Goal: Task Accomplishment & Management: Use online tool/utility

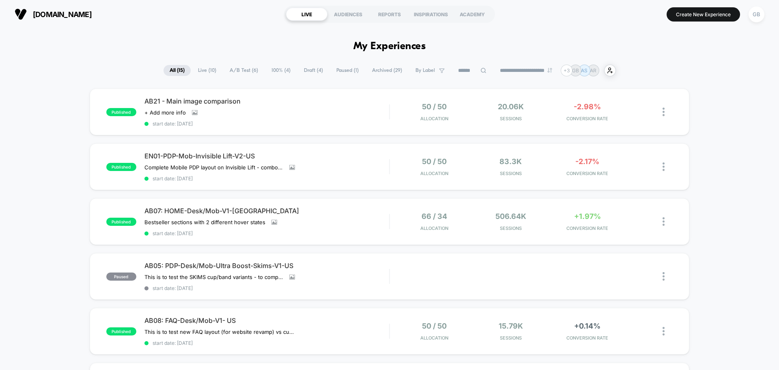
click at [663, 226] on div at bounding box center [668, 221] width 10 height 19
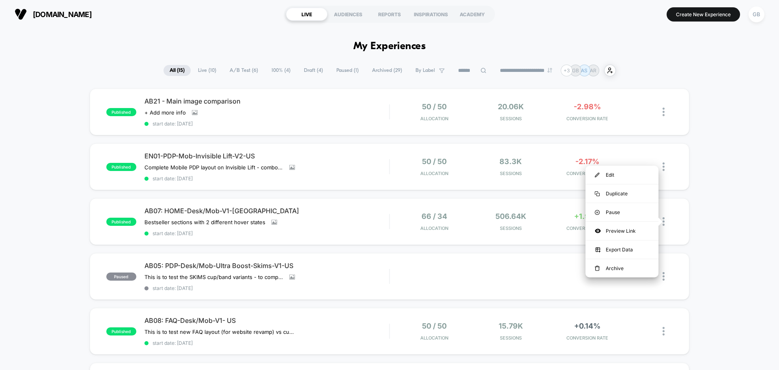
click at [663, 223] on img at bounding box center [664, 221] width 2 height 9
drag, startPoint x: 627, startPoint y: 178, endPoint x: 635, endPoint y: 174, distance: 8.7
click at [627, 178] on div "Edit" at bounding box center [621, 175] width 73 height 18
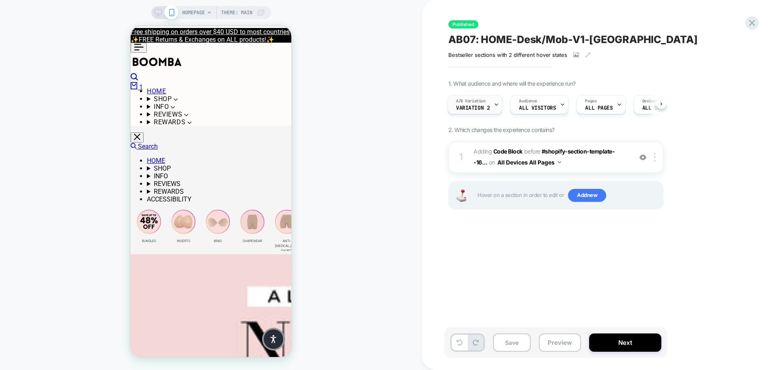
click at [497, 102] on icon at bounding box center [496, 104] width 5 height 5
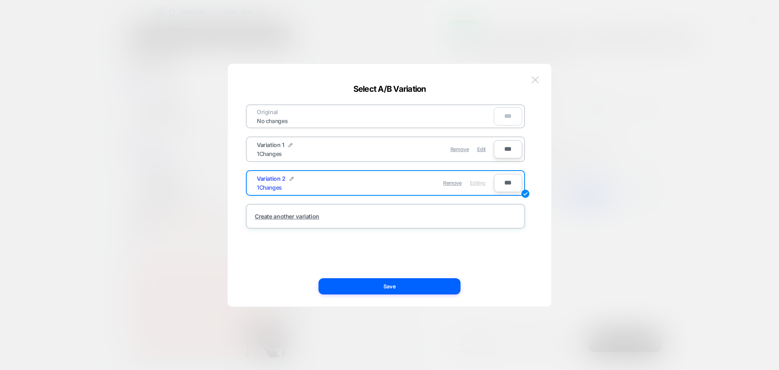
click at [536, 80] on img at bounding box center [535, 79] width 7 height 7
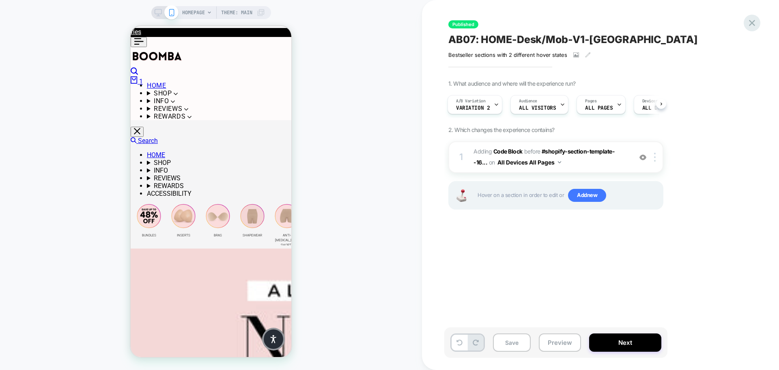
click at [755, 22] on icon at bounding box center [752, 22] width 11 height 11
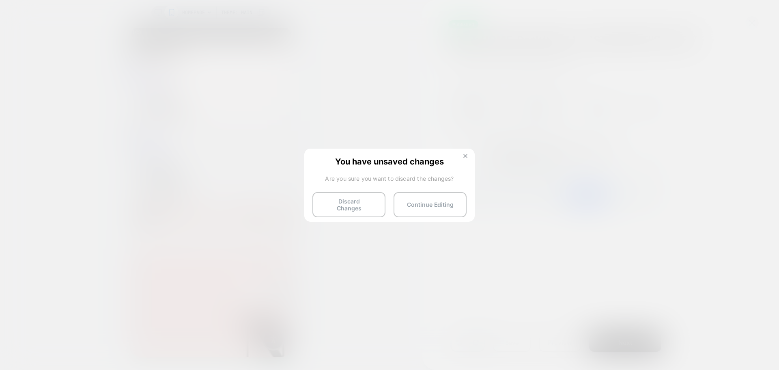
click at [466, 157] on img at bounding box center [465, 156] width 4 height 4
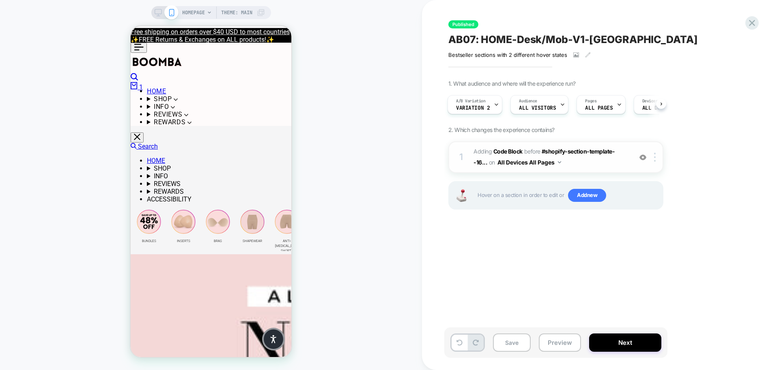
click at [558, 161] on img at bounding box center [559, 162] width 3 height 2
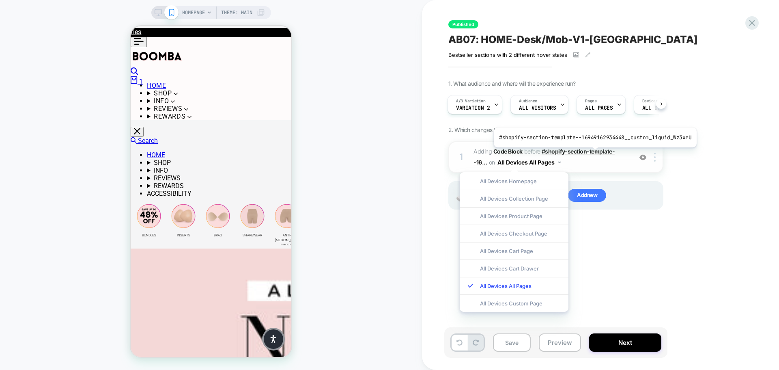
click at [593, 153] on span "#shopify-section-template--16..." at bounding box center [544, 157] width 142 height 18
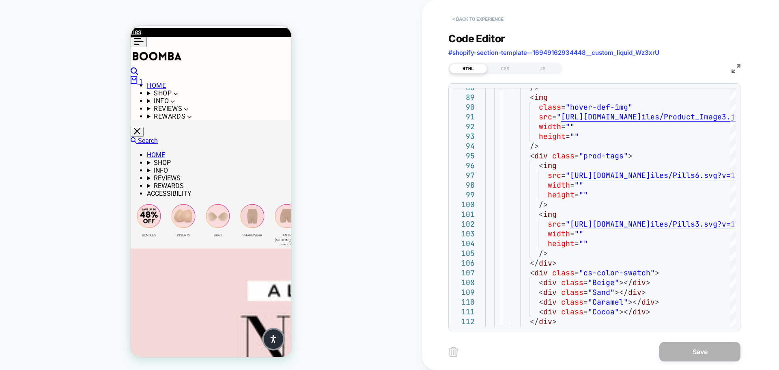
click at [462, 15] on button "< Back to experience" at bounding box center [477, 19] width 59 height 13
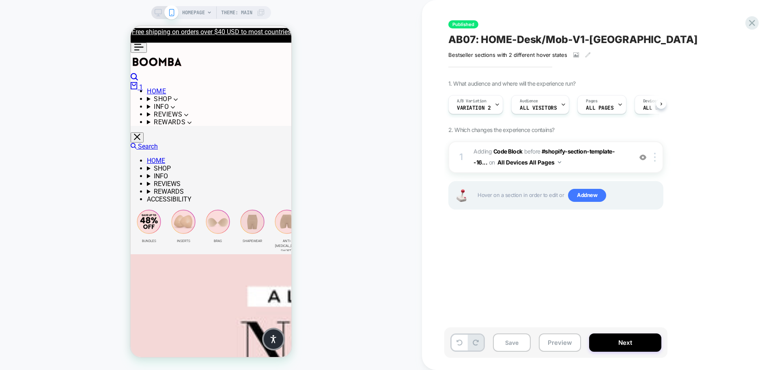
scroll to position [0, 0]
click at [749, 24] on icon at bounding box center [752, 22] width 11 height 11
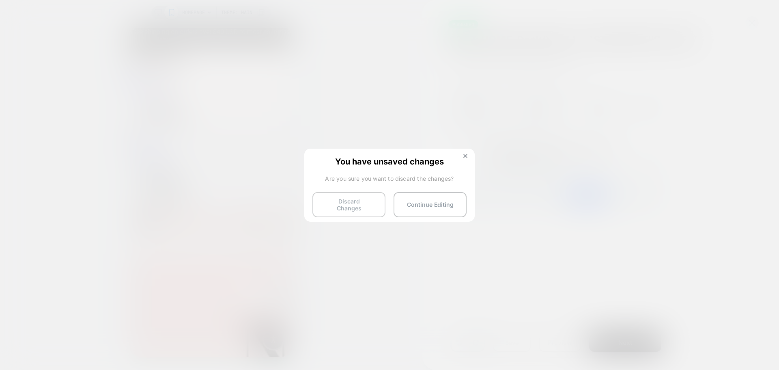
click at [332, 203] on button "Discard Changes" at bounding box center [348, 204] width 73 height 25
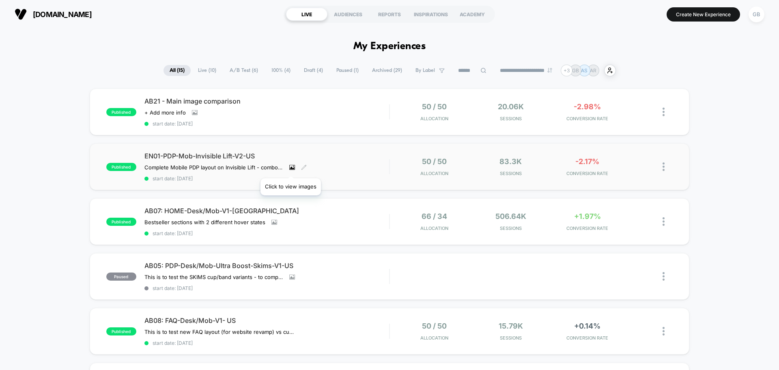
click at [291, 168] on icon at bounding box center [292, 167] width 4 height 3
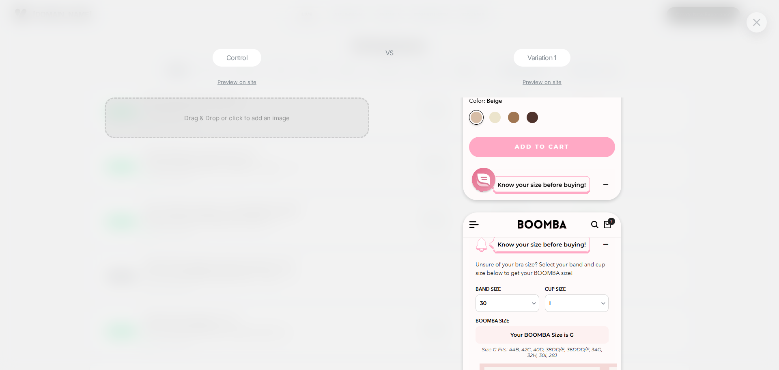
scroll to position [649, 0]
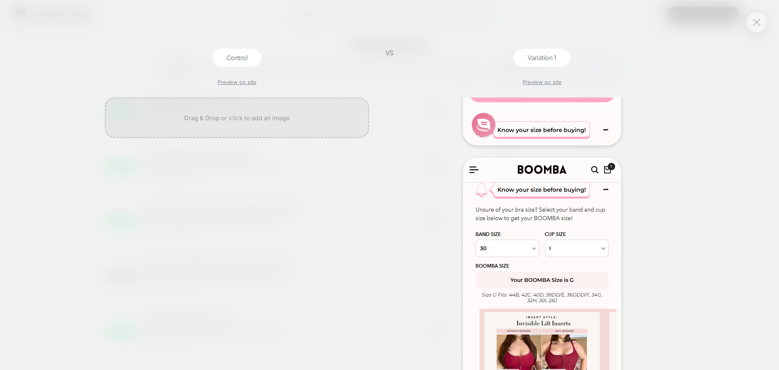
click at [707, 263] on div "Control Preview on site VS Variation 1 Preview on site" at bounding box center [389, 185] width 779 height 370
click at [762, 20] on button at bounding box center [757, 22] width 12 height 12
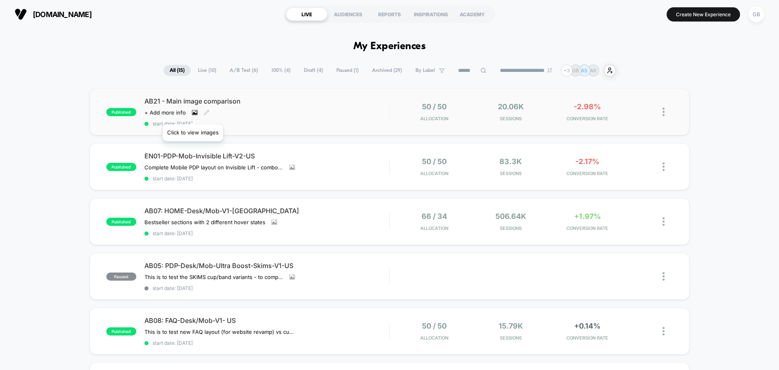
click at [193, 114] on icon at bounding box center [195, 112] width 4 height 3
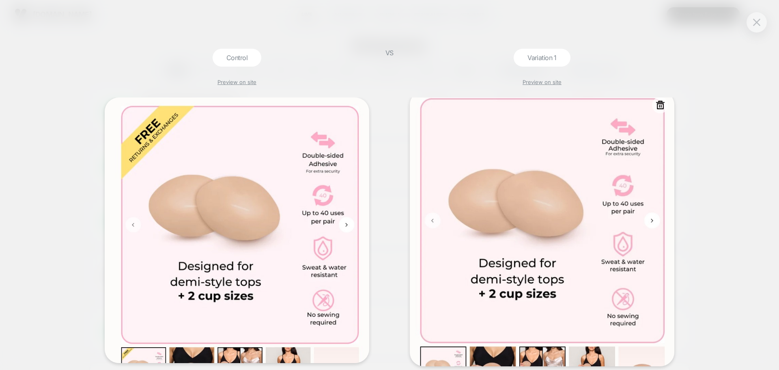
scroll to position [0, 0]
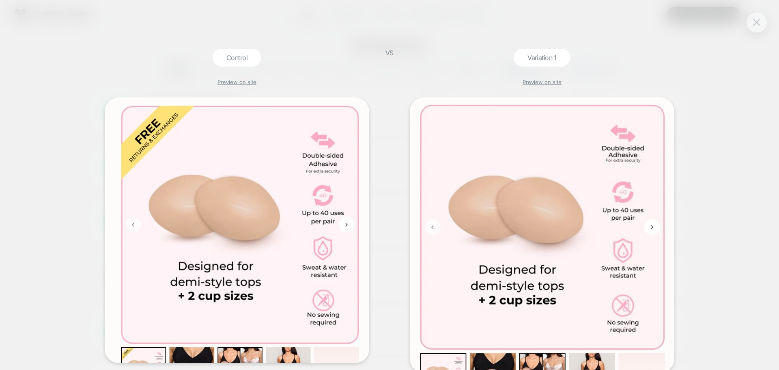
drag, startPoint x: 757, startPoint y: 22, endPoint x: 751, endPoint y: 26, distance: 7.2
click at [756, 22] on img at bounding box center [756, 22] width 7 height 7
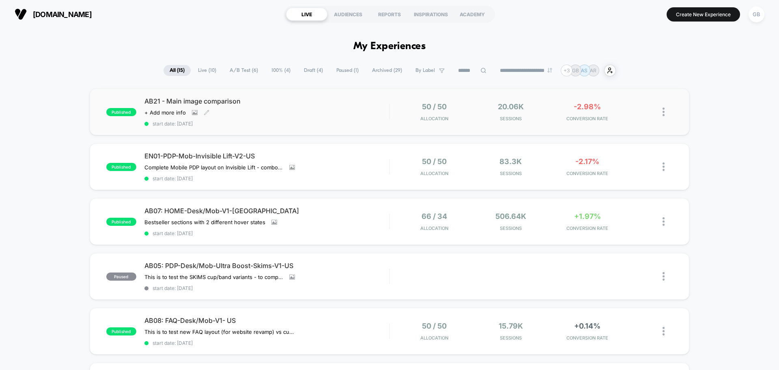
click at [385, 131] on div "published AB21 - Main image comparison Click to view images Click to edit exper…" at bounding box center [390, 111] width 600 height 47
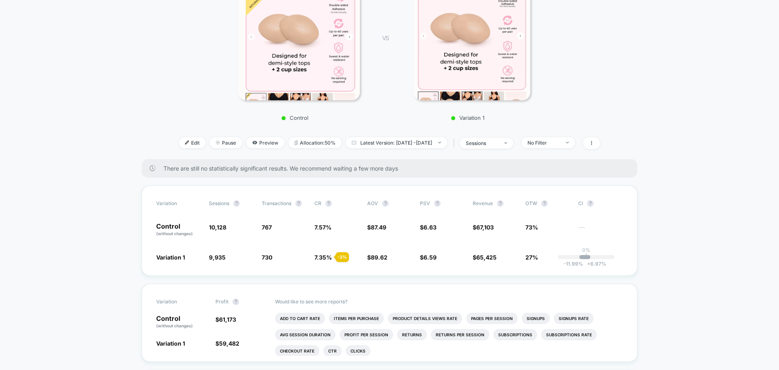
scroll to position [122, 0]
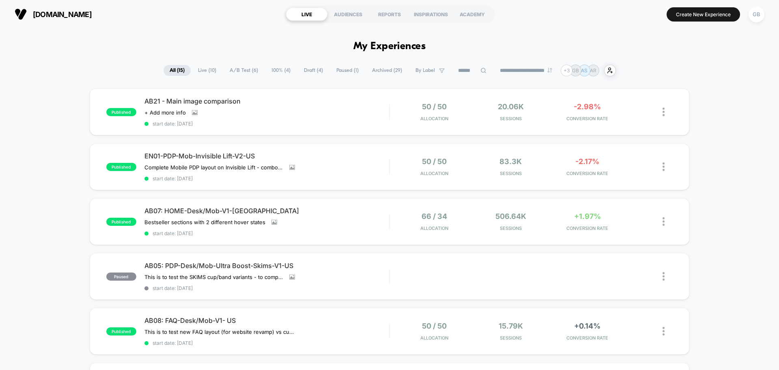
scroll to position [41, 0]
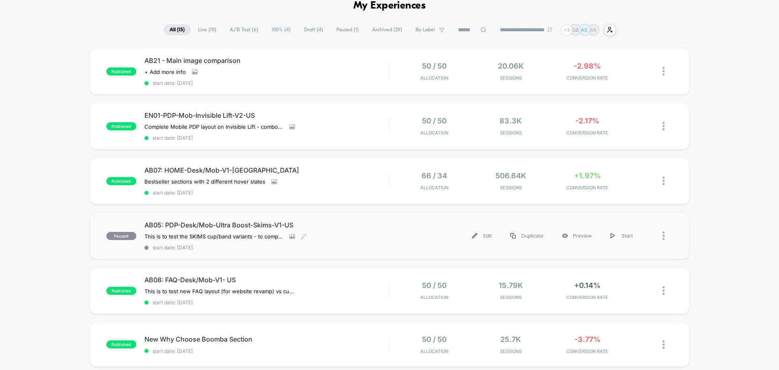
click at [385, 243] on div "AB05: PDP-Desk/Mob-Ultra Boost-Skims-V1-US This is to test the SKIMS cup/band v…" at bounding box center [266, 236] width 245 height 30
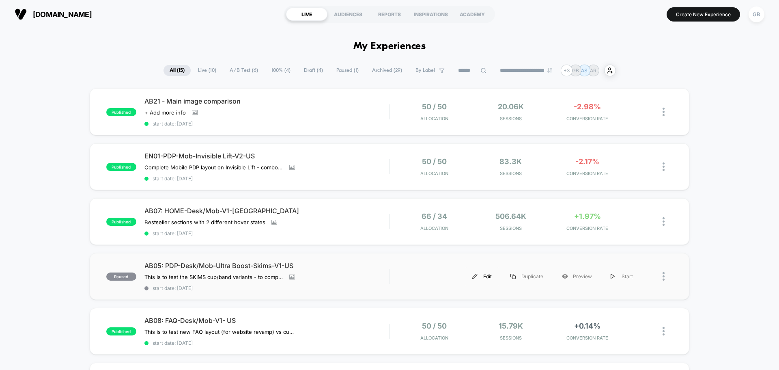
scroll to position [41, 0]
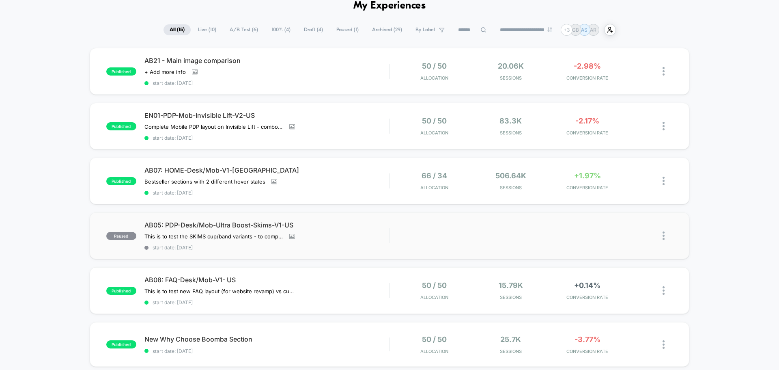
click at [664, 235] on img at bounding box center [664, 235] width 2 height 9
click at [621, 190] on div "Edit" at bounding box center [621, 189] width 73 height 18
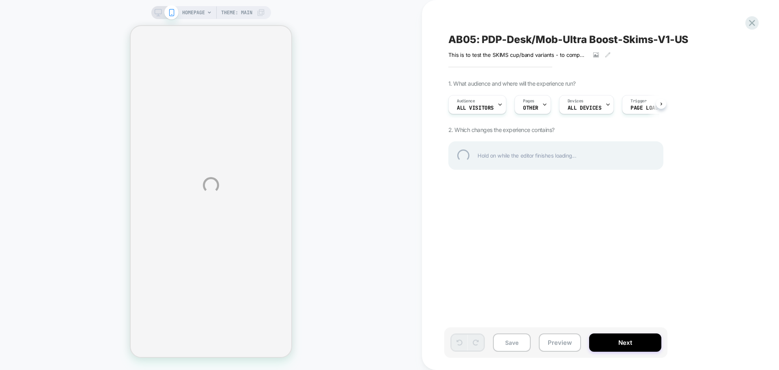
click at [433, 62] on div "HOMEPAGE Theme: MAIN AB05: PDP-Desk/Mob-Ultra Boost-Skims-V1-US This is to test…" at bounding box center [389, 185] width 779 height 370
click at [541, 112] on div "HOMEPAGE Theme: MAIN AB05: PDP-Desk/Mob-Ultra Boost-Skims-V1-US This is to test…" at bounding box center [389, 185] width 779 height 370
click at [544, 105] on div "HOMEPAGE Theme: MAIN AB05: PDP-Desk/Mob-Ultra Boost-Skims-V1-US This is to test…" at bounding box center [389, 185] width 779 height 370
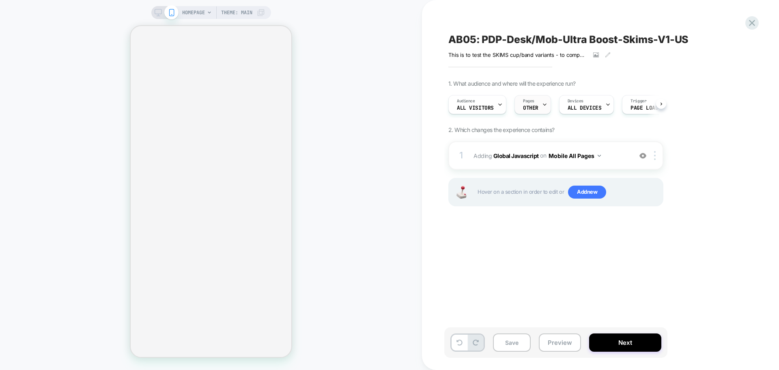
scroll to position [0, 0]
click at [540, 104] on div "Pages OTHER" at bounding box center [530, 104] width 32 height 18
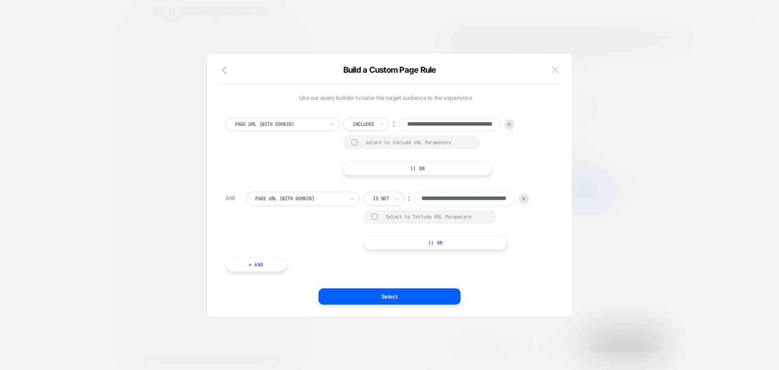
scroll to position [0, 0]
click at [551, 70] on button at bounding box center [555, 70] width 12 height 12
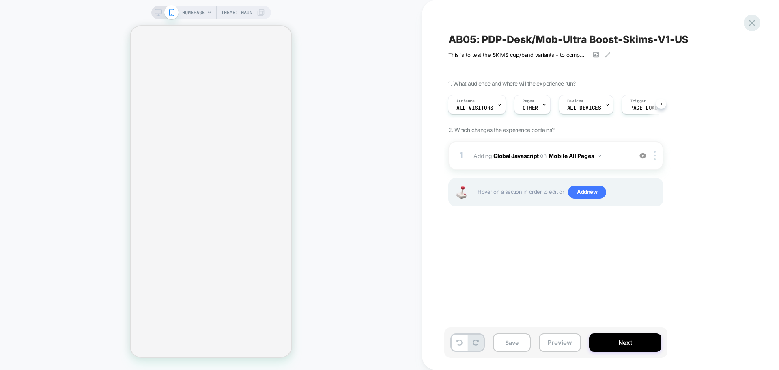
click at [751, 28] on icon at bounding box center [752, 22] width 11 height 11
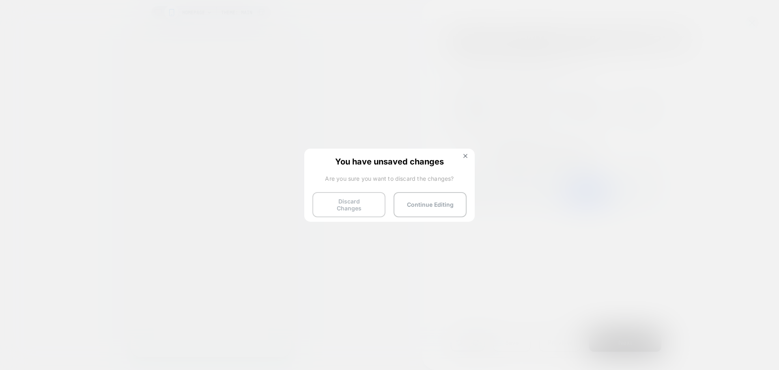
click at [359, 205] on button "Discard Changes" at bounding box center [348, 204] width 73 height 25
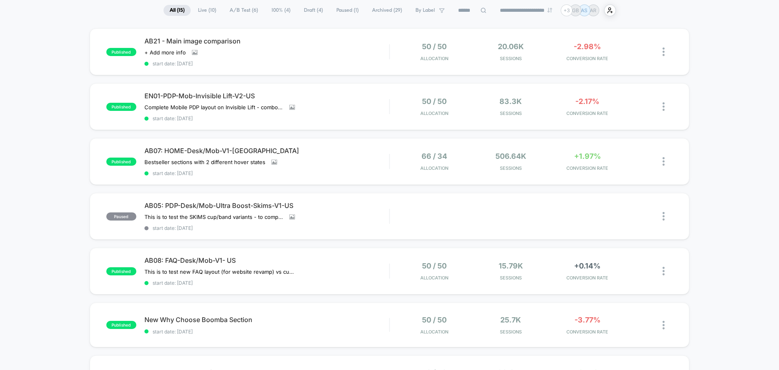
scroll to position [81, 0]
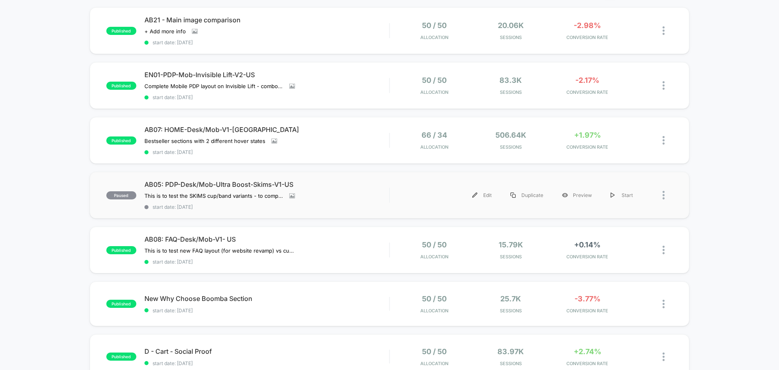
click at [397, 200] on div "Edit Duplicate Preview Start" at bounding box center [531, 195] width 283 height 18
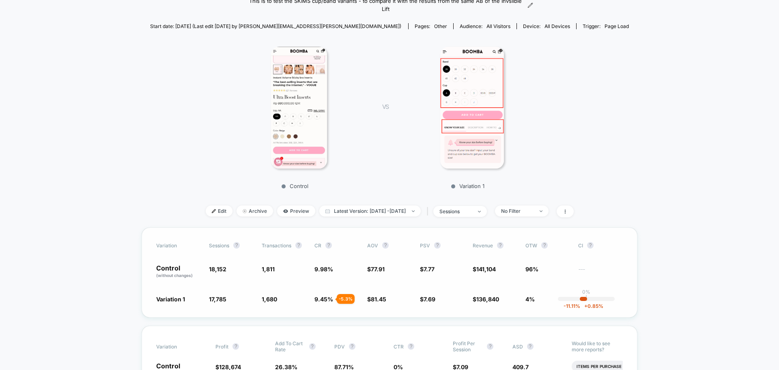
scroll to position [81, 0]
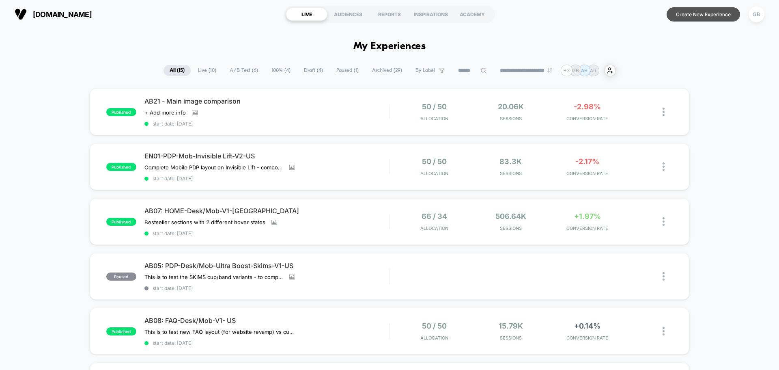
click at [682, 14] on button "Create New Experience" at bounding box center [703, 14] width 73 height 14
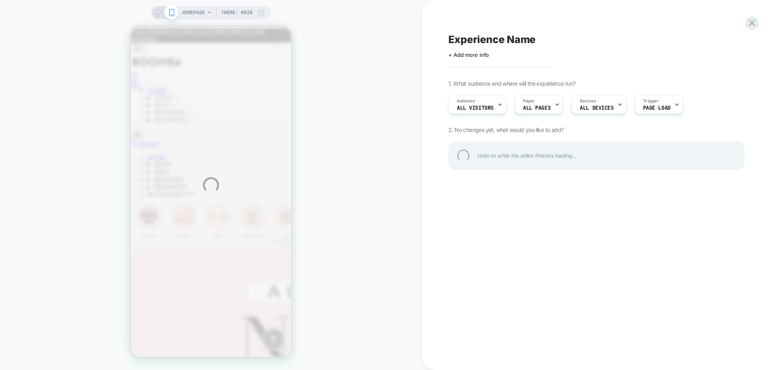
click at [491, 40] on div "Experience Name" at bounding box center [596, 39] width 296 height 12
click at [536, 42] on div "**********" at bounding box center [596, 39] width 296 height 12
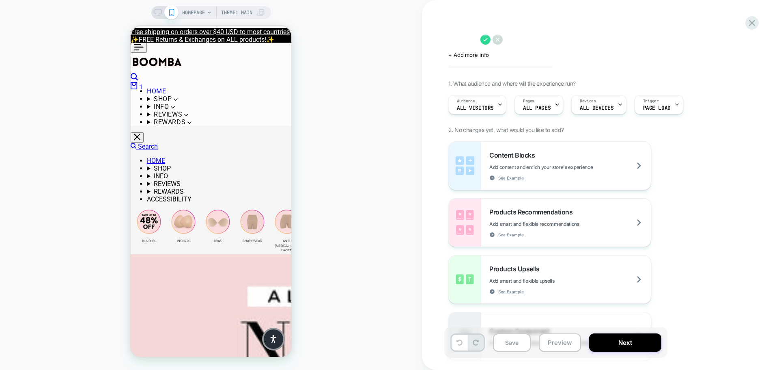
click at [462, 39] on textarea at bounding box center [462, 39] width 28 height 12
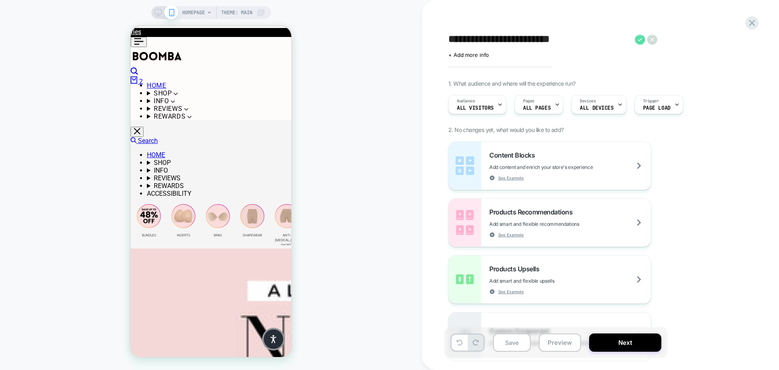
type textarea "**********"
click at [639, 43] on icon at bounding box center [640, 39] width 10 height 10
click at [551, 105] on div "Pages ALL PAGES" at bounding box center [537, 104] width 44 height 18
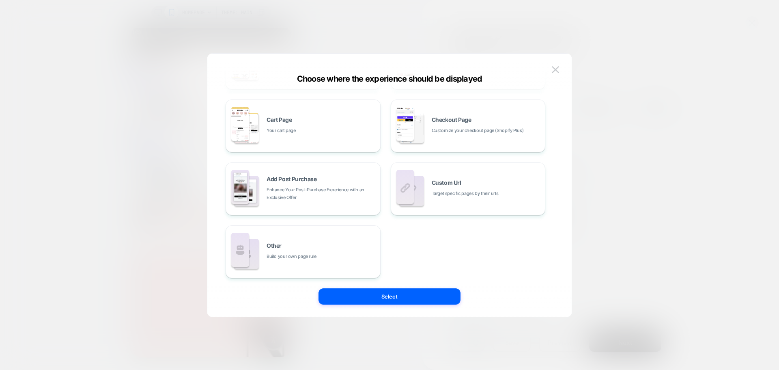
scroll to position [123, 0]
drag, startPoint x: 514, startPoint y: 204, endPoint x: 519, endPoint y: 206, distance: 5.0
click at [514, 204] on div "Custom Url Target specific pages by their urls" at bounding box center [468, 186] width 146 height 45
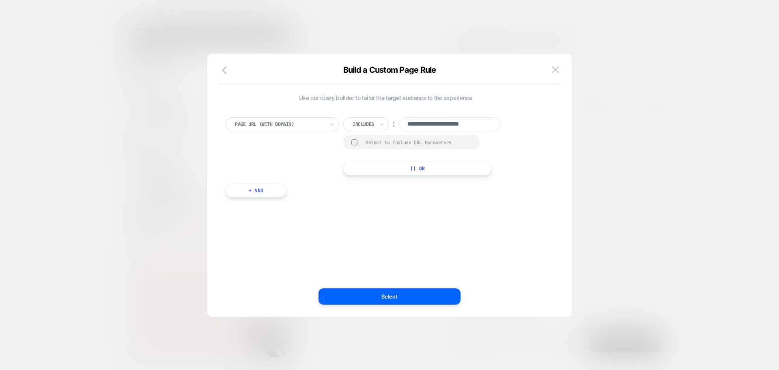
scroll to position [0, 0]
click at [458, 124] on input "**********" at bounding box center [449, 124] width 101 height 14
paste input "**********"
type input "**********"
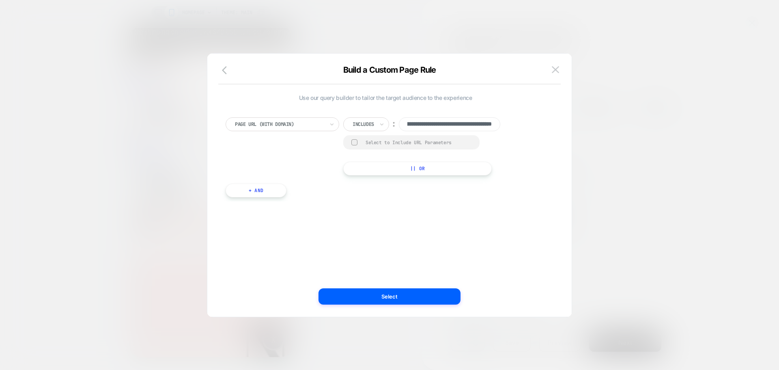
scroll to position [0, 0]
click at [269, 192] on button "+ And" at bounding box center [256, 190] width 61 height 14
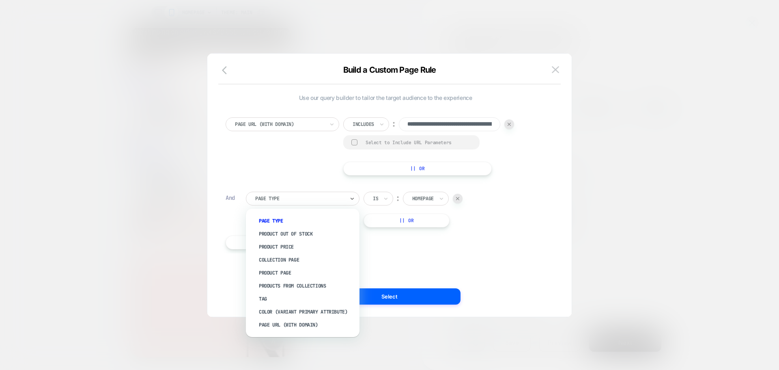
click at [331, 200] on div at bounding box center [299, 198] width 89 height 7
click at [301, 321] on div "Page Url (WITH DOMAIN)" at bounding box center [306, 324] width 105 height 13
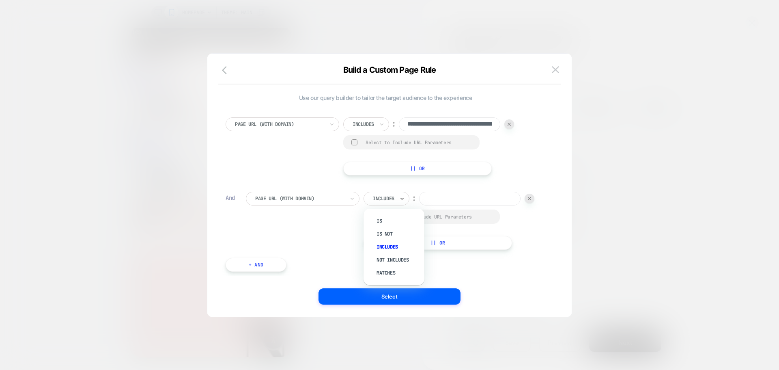
click at [397, 200] on div "Includes" at bounding box center [387, 199] width 46 height 14
drag, startPoint x: 398, startPoint y: 199, endPoint x: 395, endPoint y: 221, distance: 22.1
click at [398, 199] on div "Includes" at bounding box center [387, 199] width 46 height 14
click at [392, 234] on div "Is not" at bounding box center [398, 233] width 53 height 13
click at [456, 204] on input at bounding box center [463, 199] width 101 height 14
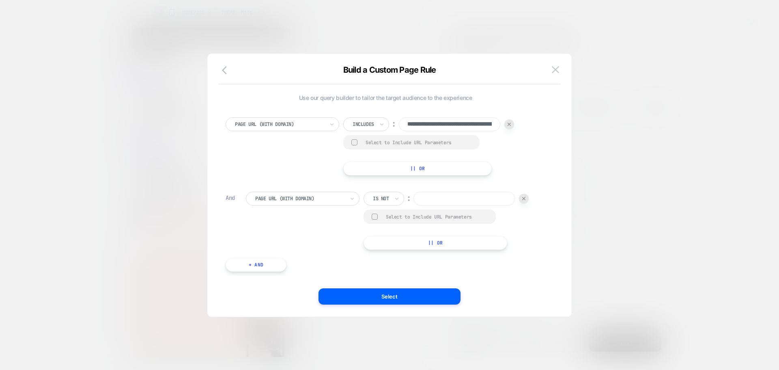
paste input "**********"
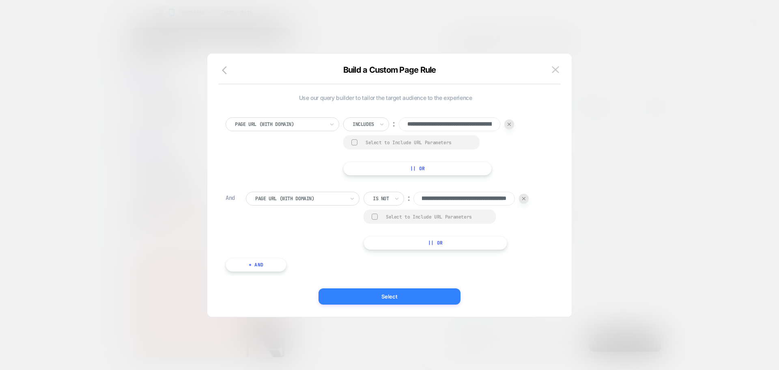
type input "**********"
click at [425, 298] on button "Select" at bounding box center [389, 296] width 142 height 16
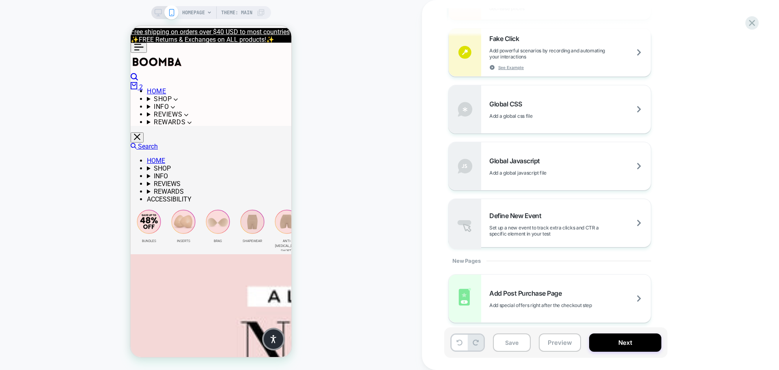
scroll to position [535, 0]
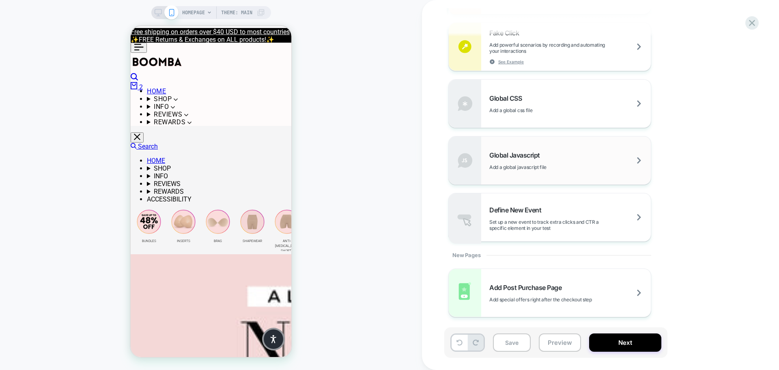
click at [607, 170] on div "Global Javascript Add a global javascript file" at bounding box center [550, 160] width 202 height 48
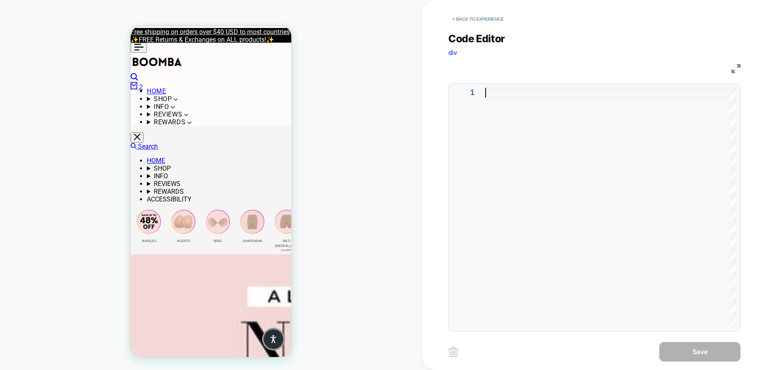
click at [677, 176] on div at bounding box center [610, 207] width 251 height 239
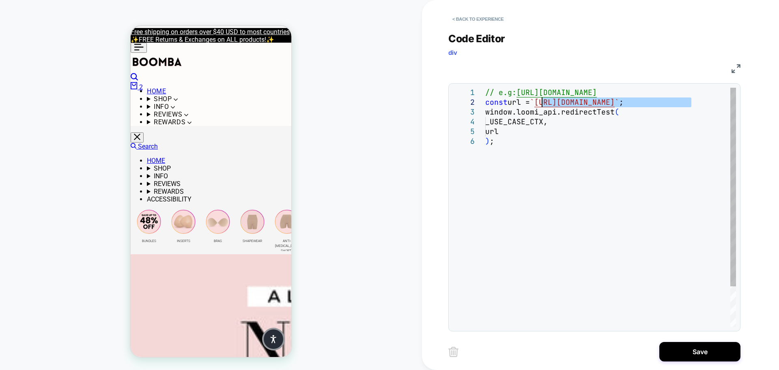
drag, startPoint x: 691, startPoint y: 101, endPoint x: 542, endPoint y: 101, distance: 148.9
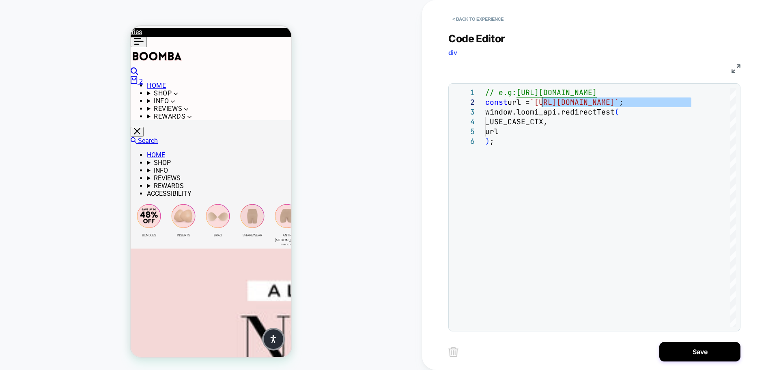
type textarea "**********"
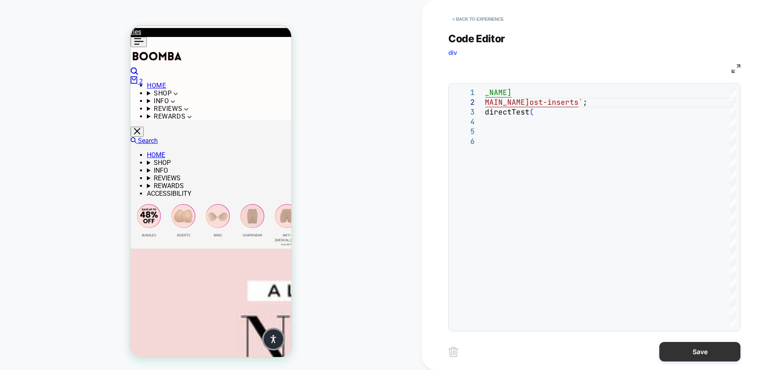
click at [702, 353] on button "Save" at bounding box center [699, 351] width 81 height 19
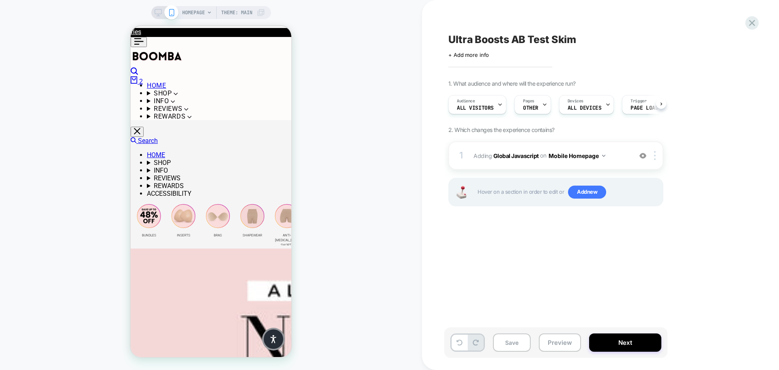
scroll to position [0, 0]
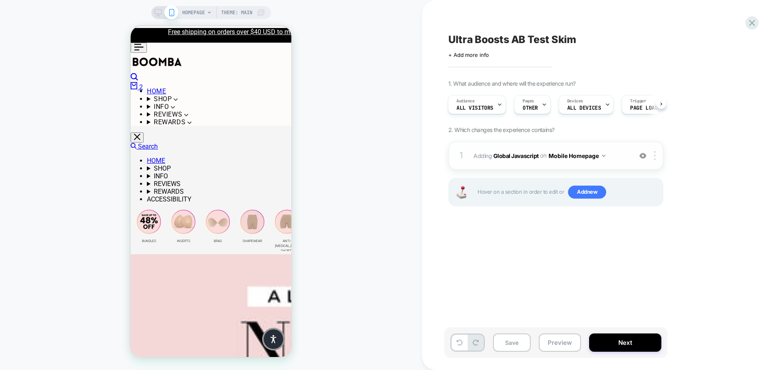
click at [603, 155] on img at bounding box center [603, 156] width 3 height 2
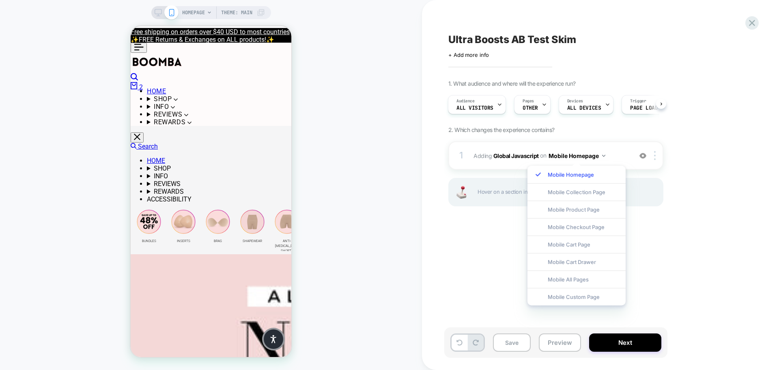
click at [668, 271] on div "Ultra Boosts AB Test Skim Click to edit experience details + Add more info 1. W…" at bounding box center [596, 184] width 304 height 353
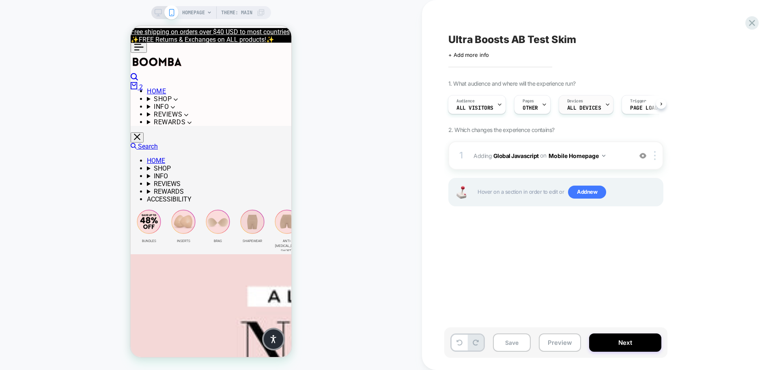
click at [607, 108] on div at bounding box center [607, 104] width 5 height 18
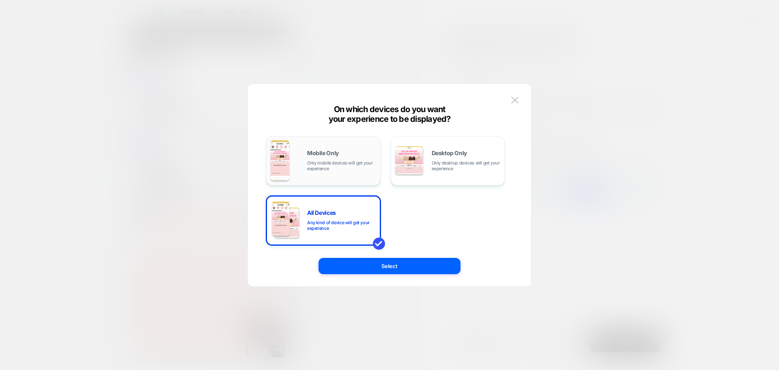
click at [352, 175] on div "Mobile Only Only mobile devices will get your experience" at bounding box center [323, 160] width 105 height 41
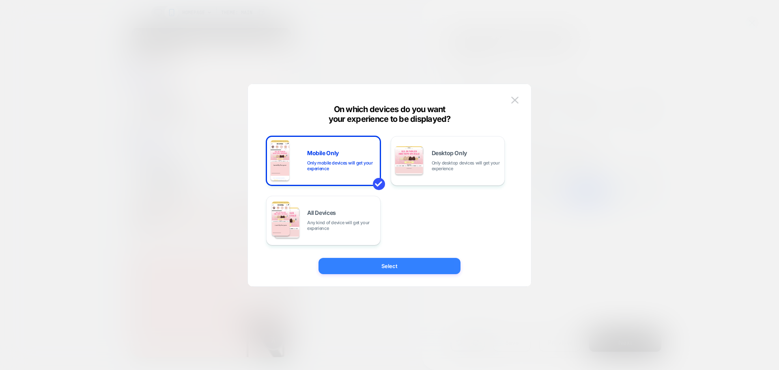
click at [398, 264] on button "Select" at bounding box center [389, 266] width 142 height 16
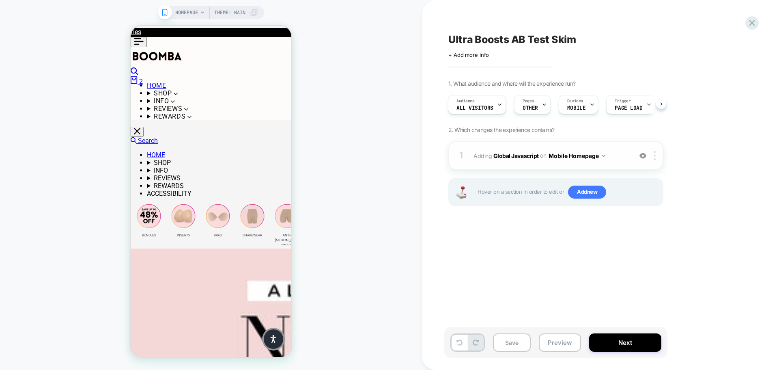
click at [606, 158] on span "Adding Global Javascript on Mobile Homepage" at bounding box center [550, 156] width 155 height 12
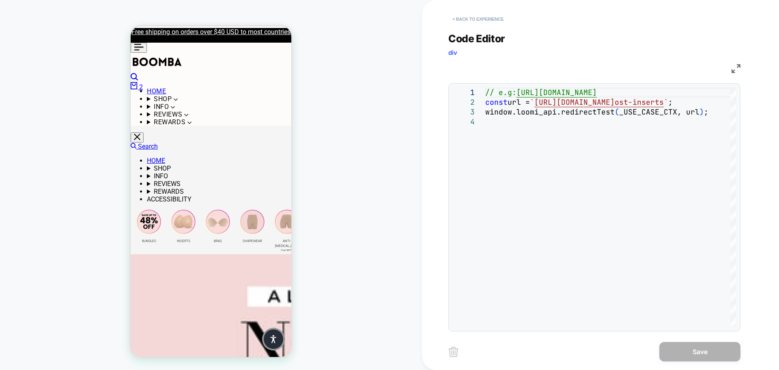
click at [462, 16] on button "< Back to experience" at bounding box center [477, 19] width 59 height 13
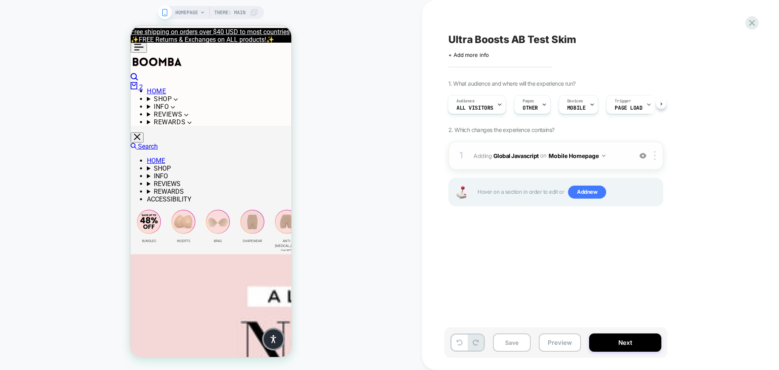
click at [603, 156] on img at bounding box center [603, 156] width 3 height 2
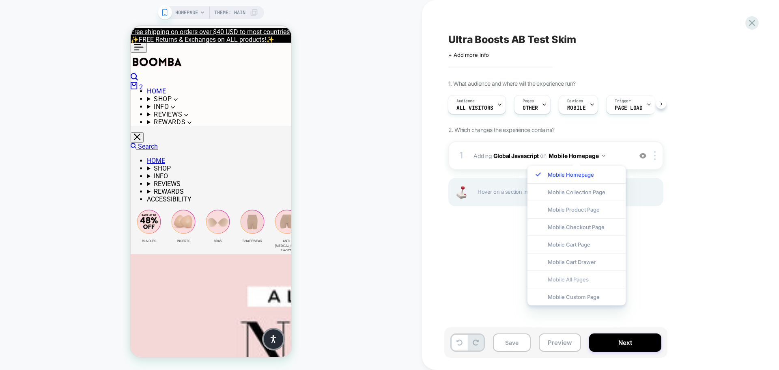
click at [600, 281] on div "Mobile All Pages" at bounding box center [576, 278] width 98 height 17
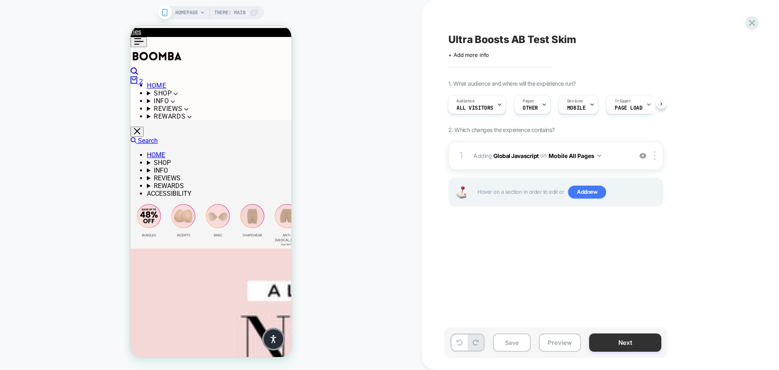
click at [634, 346] on button "Next" at bounding box center [625, 342] width 72 height 18
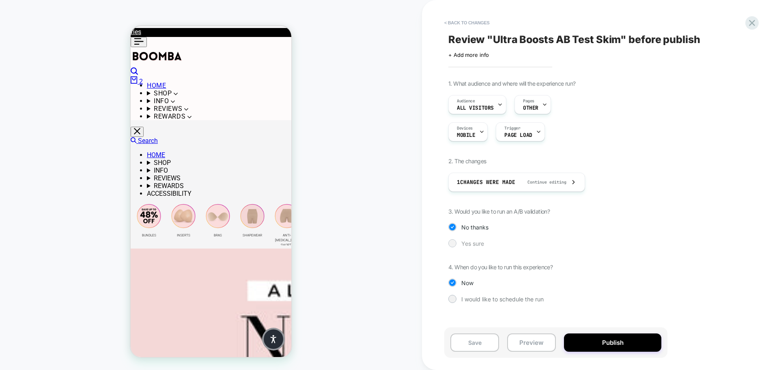
click at [465, 243] on span "Yes sure" at bounding box center [472, 243] width 23 height 7
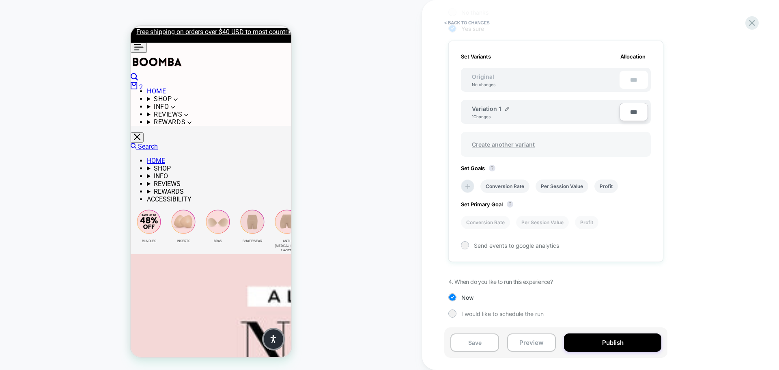
scroll to position [215, 0]
click at [467, 189] on icon at bounding box center [468, 186] width 8 height 8
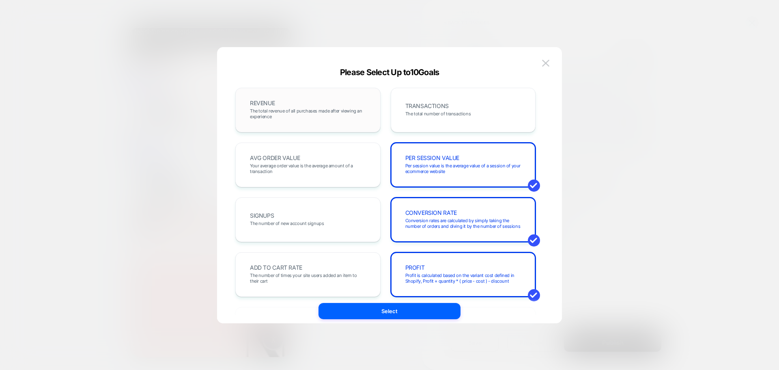
click at [321, 115] on span "The total revenue of all purchases made after viewing an experience" at bounding box center [308, 113] width 116 height 11
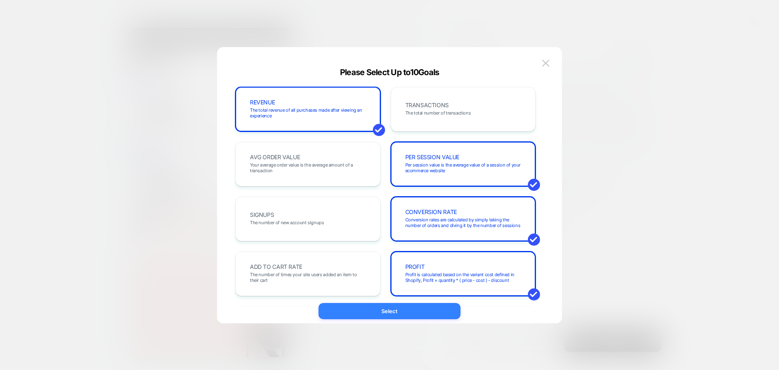
scroll to position [0, 0]
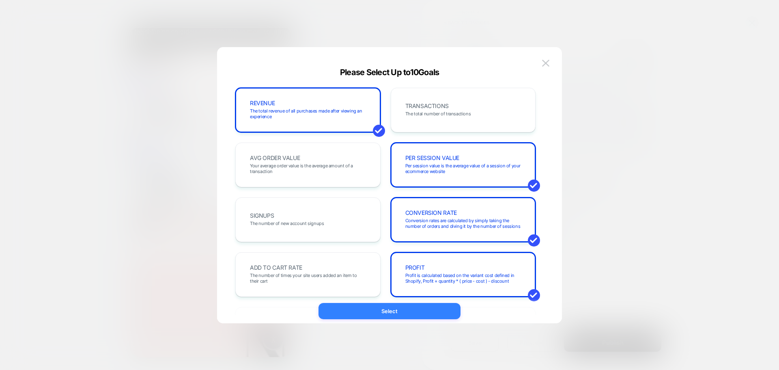
click at [423, 312] on button "Select" at bounding box center [389, 311] width 142 height 16
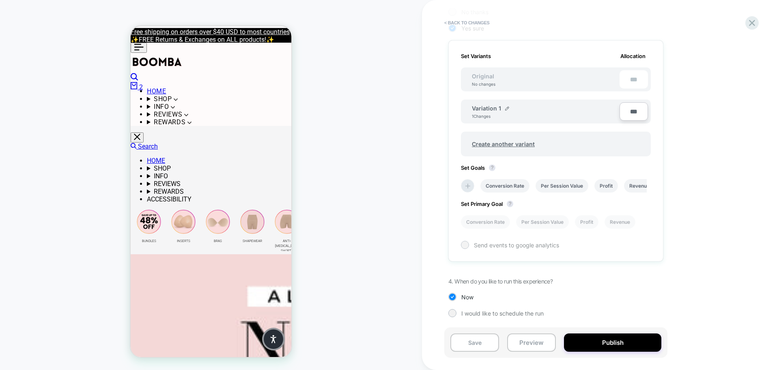
click at [465, 246] on div at bounding box center [465, 244] width 6 height 6
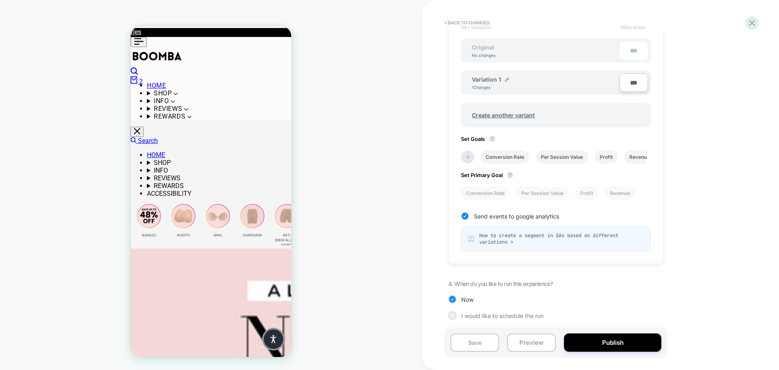
scroll to position [246, 0]
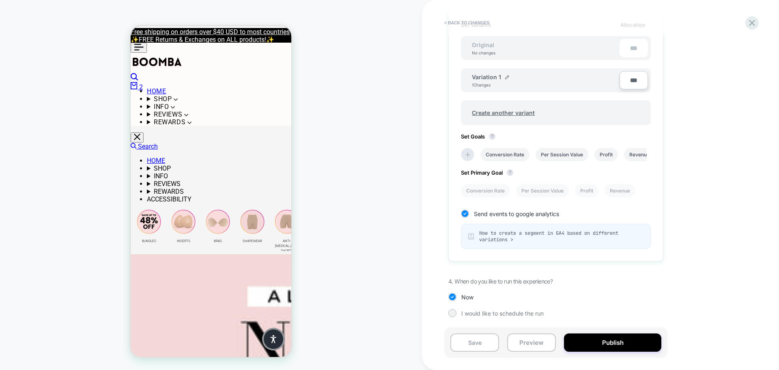
click at [493, 317] on div "1. What audience and where will the experience run? Audience All Visitors Pages…" at bounding box center [596, 81] width 296 height 495
click at [493, 312] on span "I would like to schedule the run" at bounding box center [502, 313] width 82 height 7
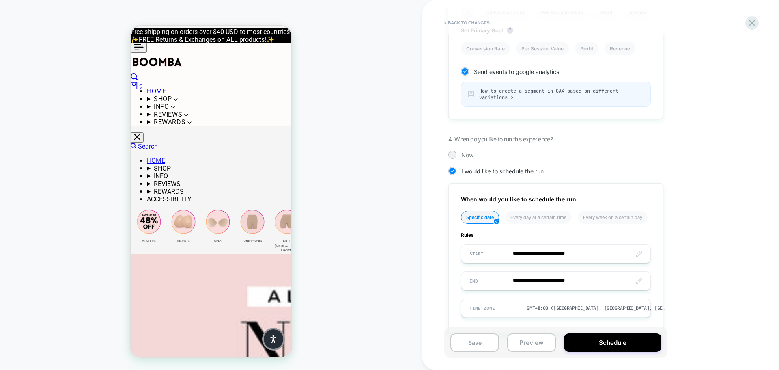
scroll to position [405, 0]
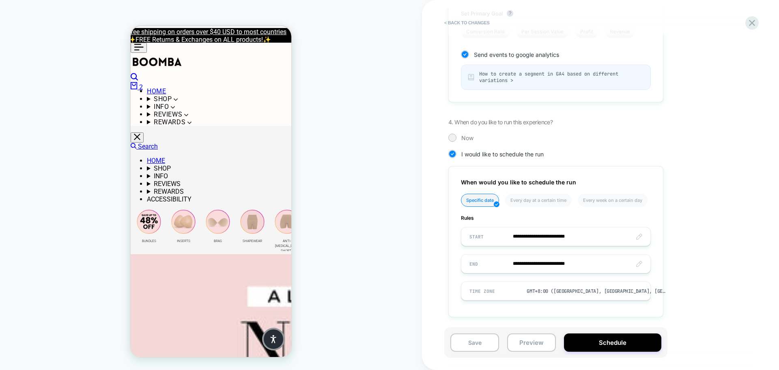
click at [465, 131] on div "**********" at bounding box center [596, 2] width 296 height 654
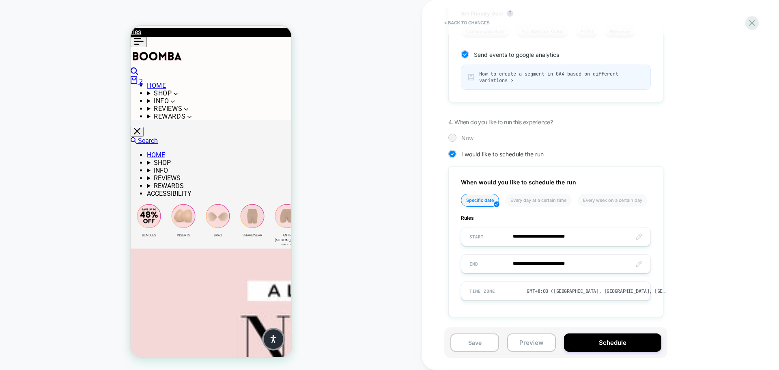
click at [465, 136] on span "Now" at bounding box center [467, 137] width 12 height 7
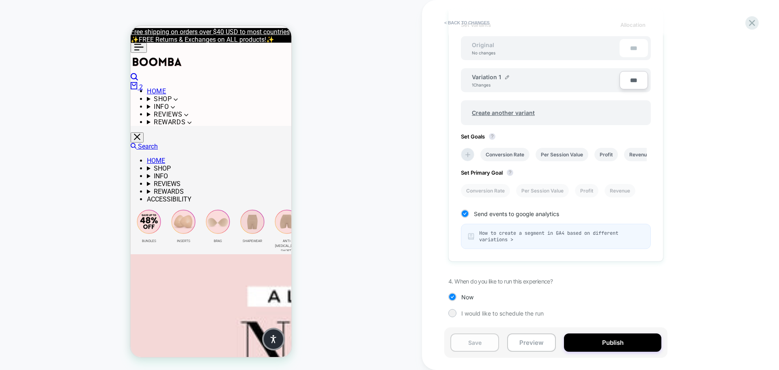
click at [476, 343] on button "Save" at bounding box center [474, 342] width 49 height 18
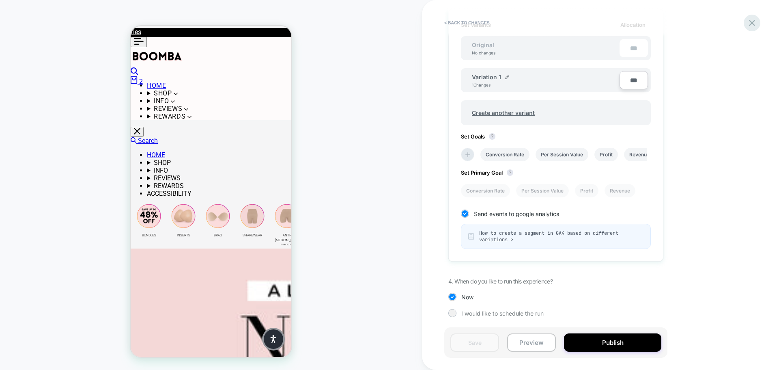
click at [750, 23] on icon at bounding box center [752, 22] width 11 height 11
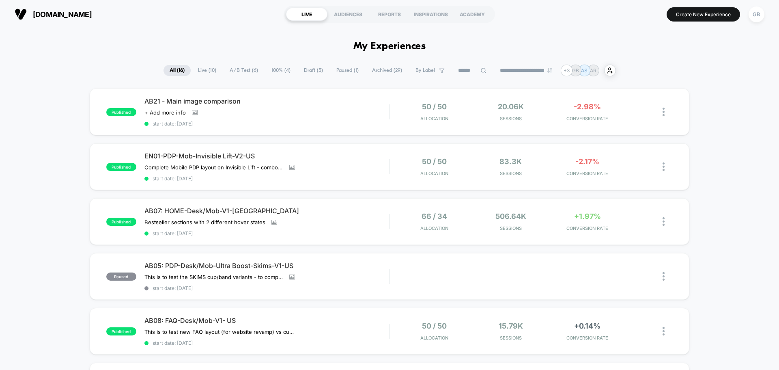
click at [312, 71] on span "Draft ( 5 )" at bounding box center [313, 70] width 31 height 11
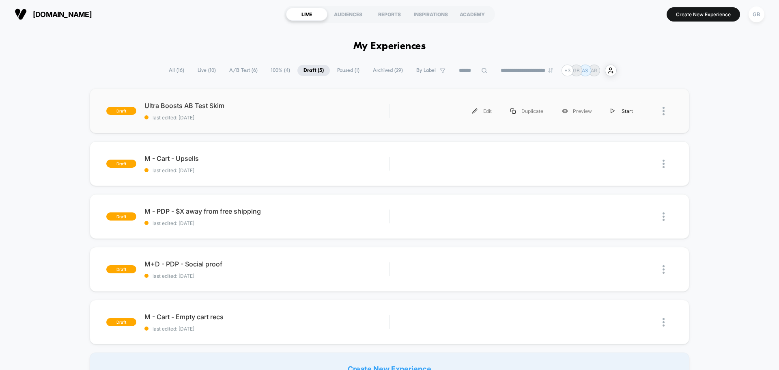
click at [628, 112] on div "Start" at bounding box center [621, 111] width 41 height 18
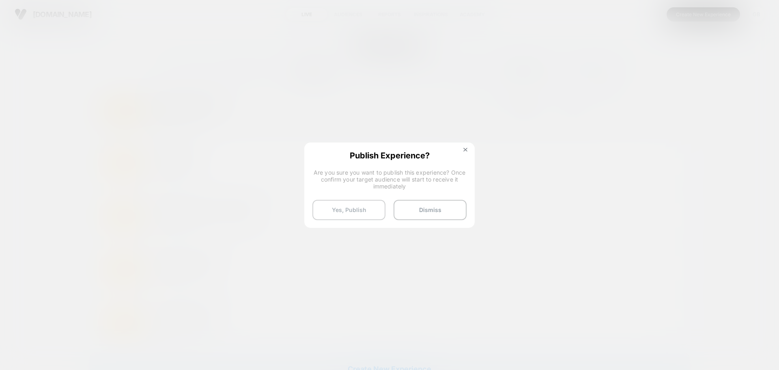
click at [351, 209] on button "Yes, Publish" at bounding box center [348, 210] width 73 height 20
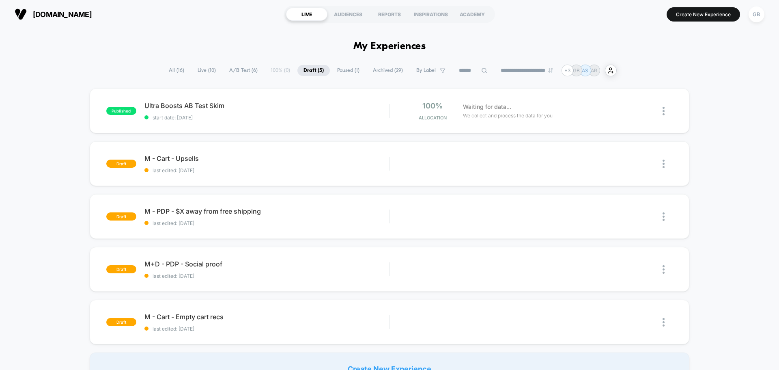
click at [172, 72] on span "All ( 16 )" at bounding box center [177, 70] width 28 height 11
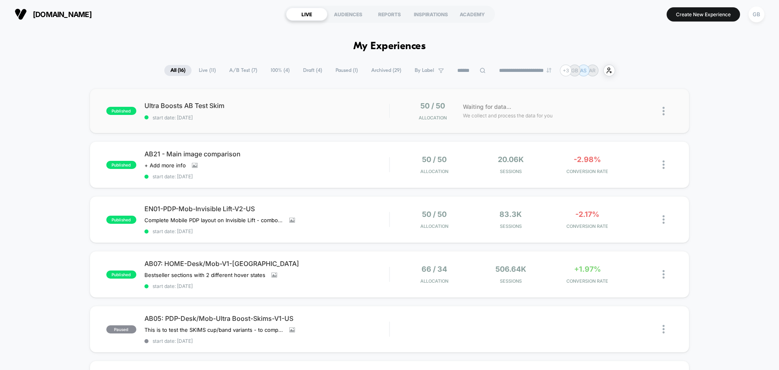
click at [664, 110] on img at bounding box center [664, 111] width 2 height 9
click at [633, 102] on div "Pause" at bounding box center [621, 102] width 73 height 18
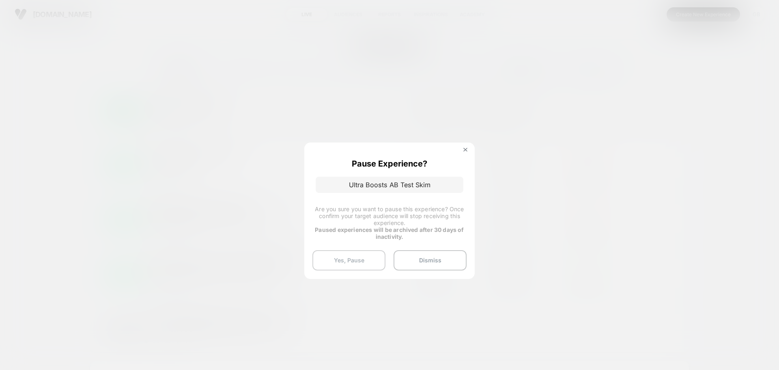
click at [368, 264] on button "Yes, Pause" at bounding box center [348, 260] width 73 height 20
